Goal: Task Accomplishment & Management: Manage account settings

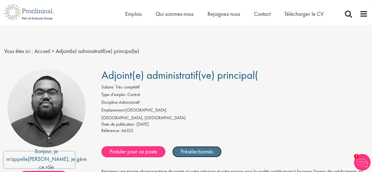
click at [206, 150] on link "Présélectionnés" at bounding box center [197, 151] width 49 height 11
click at [206, 150] on link "Présélection" at bounding box center [194, 151] width 42 height 11
click at [206, 150] on link "Présélectionnés" at bounding box center [197, 151] width 49 height 11
click at [206, 150] on link "Présélection" at bounding box center [194, 151] width 42 height 11
click at [206, 150] on link "Présélectionnés" at bounding box center [197, 151] width 49 height 11
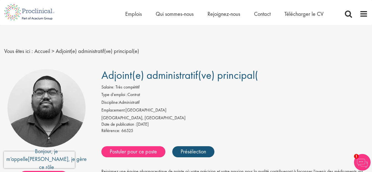
click at [360, 157] on img at bounding box center [362, 162] width 17 height 17
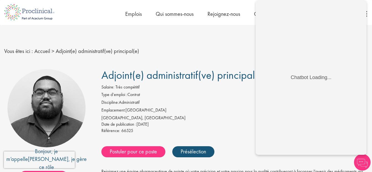
click at [221, 44] on div "Vous êtes ici : Accueil > Adjoint(e) administratif(ve) principal(e)" at bounding box center [186, 45] width 372 height 41
click at [361, 164] on img at bounding box center [362, 162] width 17 height 17
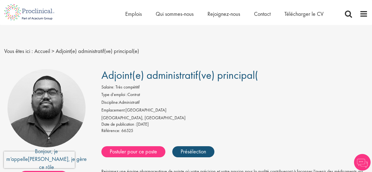
click at [361, 163] on img at bounding box center [362, 162] width 17 height 17
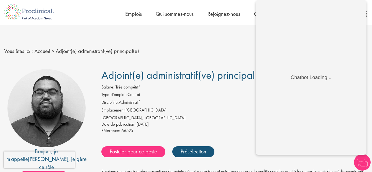
click at [361, 163] on img at bounding box center [362, 162] width 17 height 17
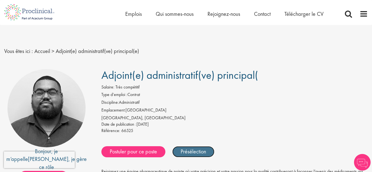
click at [185, 153] on link "Présélection" at bounding box center [194, 151] width 42 height 11
click at [367, 159] on img at bounding box center [362, 162] width 17 height 17
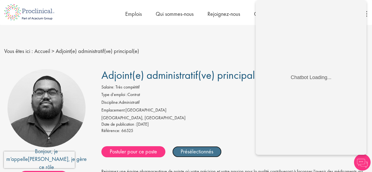
click at [213, 148] on link "Présélectionnés" at bounding box center [197, 151] width 49 height 11
click at [213, 148] on link "Présélection" at bounding box center [194, 151] width 42 height 11
click at [213, 148] on link "Présélectionnés" at bounding box center [197, 151] width 49 height 11
click at [213, 148] on link "Présélection" at bounding box center [194, 151] width 42 height 11
click at [213, 148] on link "Présélectionnés" at bounding box center [197, 151] width 49 height 11
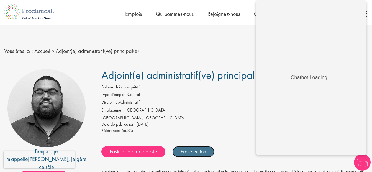
click at [196, 149] on link "Présélection" at bounding box center [194, 151] width 42 height 11
click at [222, 110] on li "Emplacement: Suisse" at bounding box center [235, 111] width 267 height 8
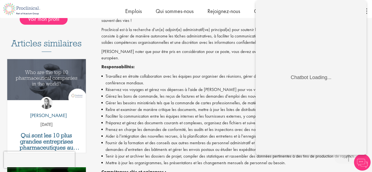
scroll to position [301, 0]
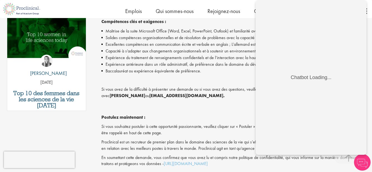
click at [362, 159] on img at bounding box center [362, 162] width 17 height 17
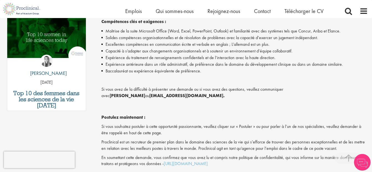
scroll to position [451, 0]
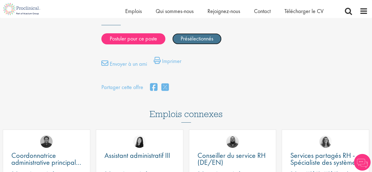
click at [192, 33] on link "Présélectionnés" at bounding box center [197, 38] width 49 height 11
click at [192, 33] on link "Présélection" at bounding box center [194, 38] width 42 height 11
click at [192, 33] on link "Présélectionnés" at bounding box center [197, 38] width 49 height 11
click at [192, 33] on link "Présélection" at bounding box center [194, 38] width 42 height 11
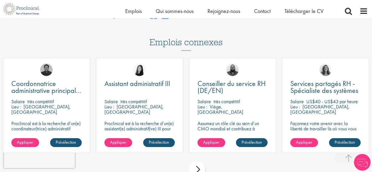
scroll to position [525, 0]
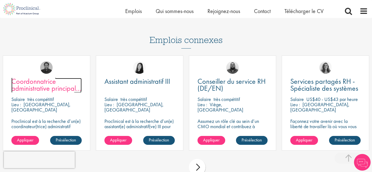
click at [36, 77] on span "Coordonnatrice administrative principale, Opérations techniques" at bounding box center [46, 88] width 70 height 23
